Goal: Task Accomplishment & Management: Complete application form

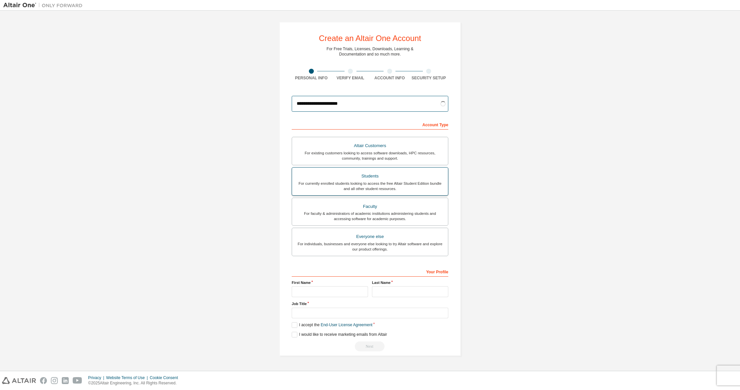
type input "**********"
click at [377, 187] on div "For currently enrolled students looking to access the free Altair Student Editi…" at bounding box center [370, 186] width 148 height 11
type input "**********"
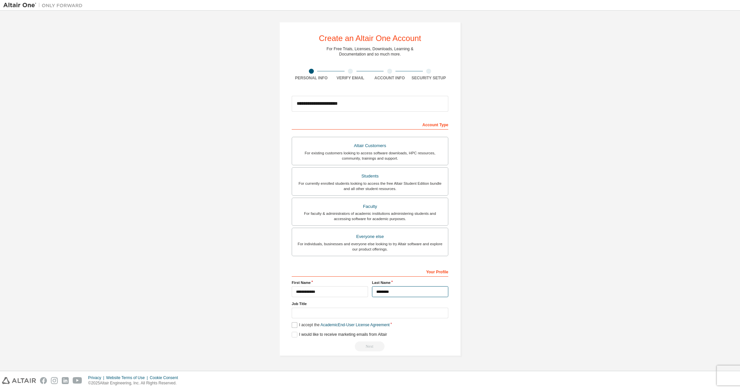
type input "********"
click at [298, 326] on label "I accept the Academic End-User License Agreement" at bounding box center [341, 325] width 98 height 6
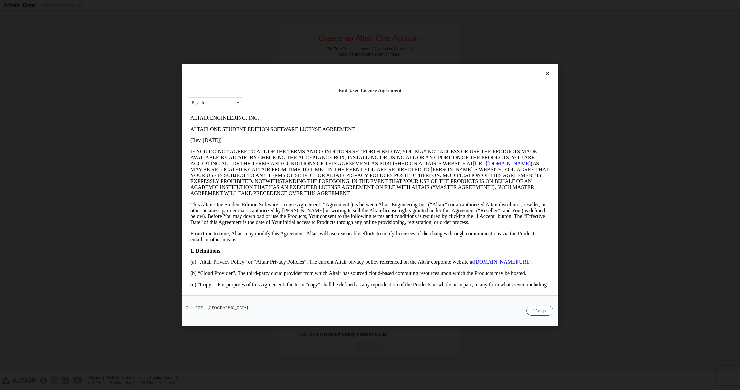
click at [531, 306] on button "I Accept" at bounding box center [539, 311] width 27 height 10
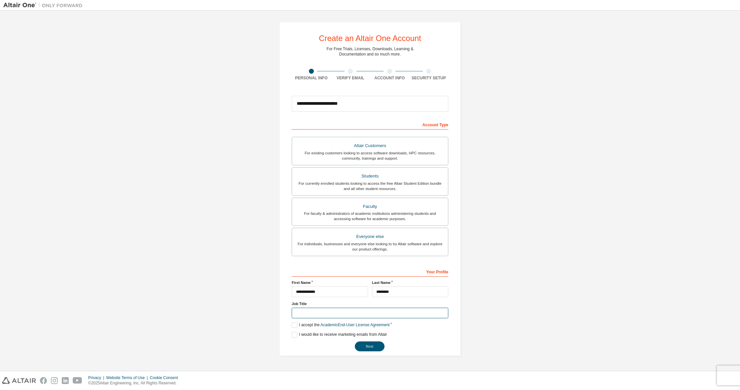
click at [444, 315] on input "text" at bounding box center [370, 313] width 157 height 11
click at [443, 314] on input "text" at bounding box center [370, 313] width 157 height 11
click at [442, 313] on input "text" at bounding box center [370, 313] width 157 height 11
click at [375, 347] on button "Next" at bounding box center [370, 346] width 30 height 10
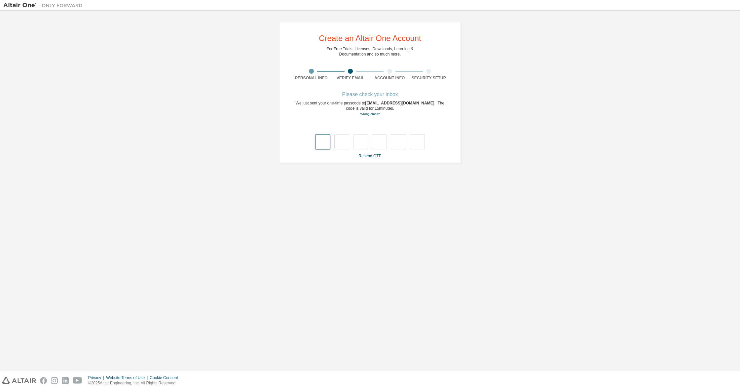
type input "*"
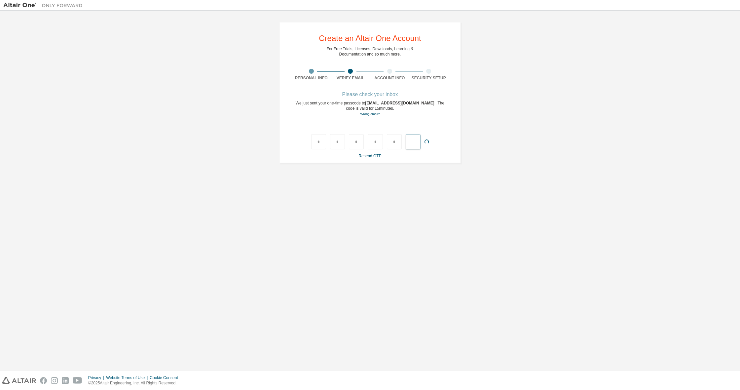
type input "*"
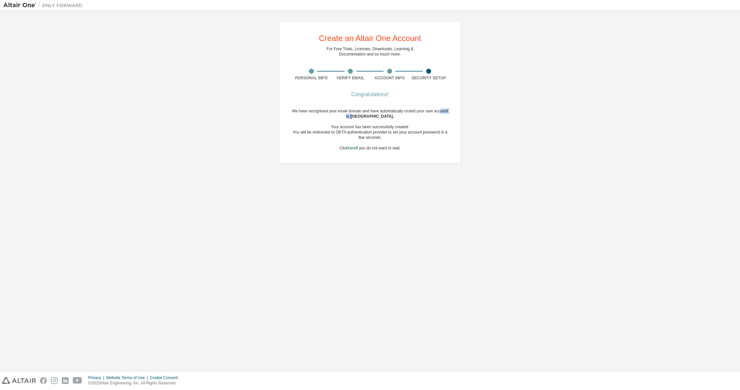
drag, startPoint x: 345, startPoint y: 117, endPoint x: 363, endPoint y: 118, distance: 18.2
click at [363, 118] on div "We have recognised your email domain and have automatically routed your user ac…" at bounding box center [370, 129] width 157 height 42
drag, startPoint x: 333, startPoint y: 127, endPoint x: 362, endPoint y: 133, distance: 29.7
click at [410, 128] on div "Your account has been successfully created." at bounding box center [370, 126] width 157 height 5
